Goal: Information Seeking & Learning: Find specific fact

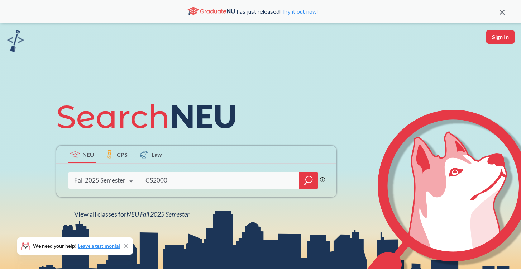
type input "CS2000"
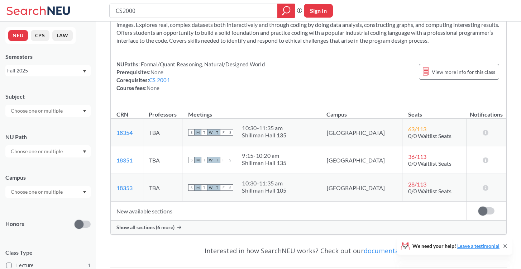
scroll to position [46, 0]
click at [158, 227] on span "Show all sections (6 more)" at bounding box center [145, 227] width 58 height 6
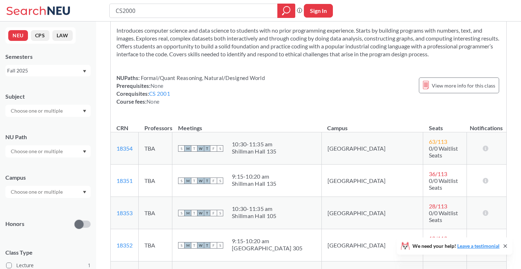
scroll to position [0, 0]
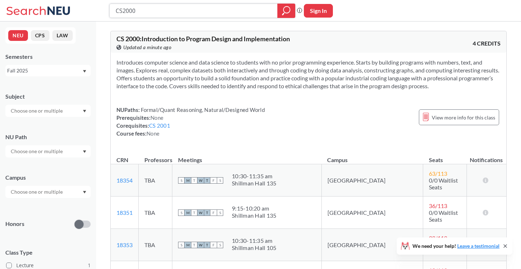
click at [181, 11] on input "CS2000" at bounding box center [193, 11] width 157 height 12
type input "CS2001"
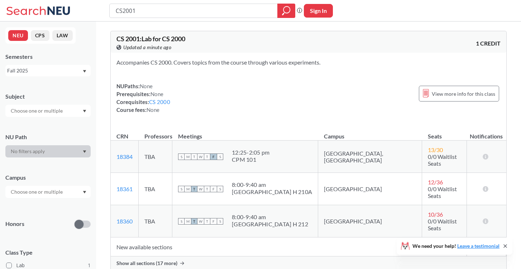
click at [150, 260] on span "Show all sections (17 more)" at bounding box center [146, 263] width 61 height 6
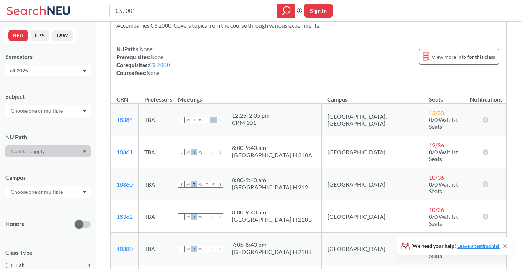
scroll to position [37, 0]
drag, startPoint x: 277, startPoint y: 122, endPoint x: 249, endPoint y: 112, distance: 29.6
click at [249, 112] on span "12:25 - 2:05 pm CPM 101" at bounding box center [251, 118] width 38 height 14
copy span "12:25 - 2:05 pm CPM 101"
click at [268, 151] on div "[GEOGRAPHIC_DATA] H 210A" at bounding box center [272, 154] width 80 height 7
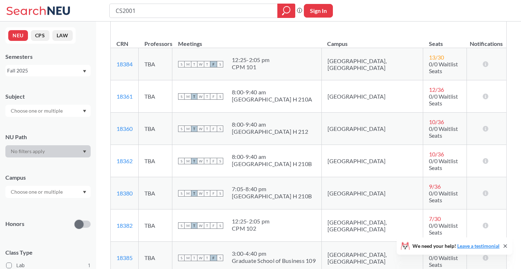
scroll to position [95, 0]
